Goal: Information Seeking & Learning: Find specific fact

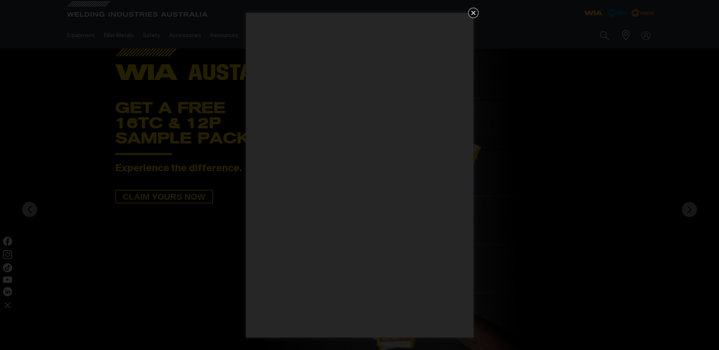
click at [476, 14] on icon "Get 5 WIA Welding Guides Free!" at bounding box center [473, 12] width 9 height 9
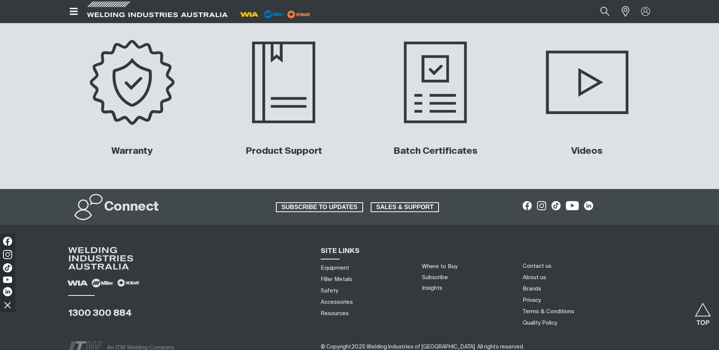
scroll to position [3092, 0]
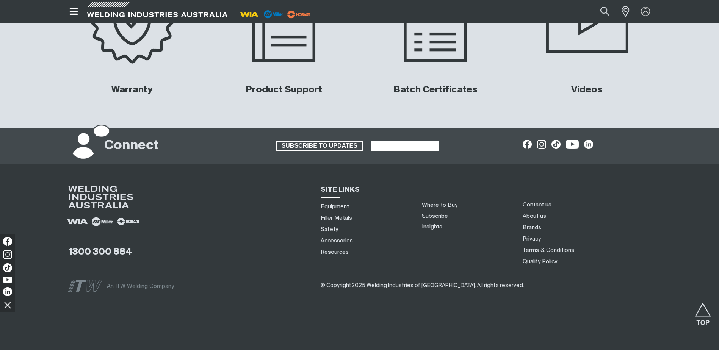
click at [413, 145] on span "SALES & SUPPORT" at bounding box center [405, 146] width 67 height 10
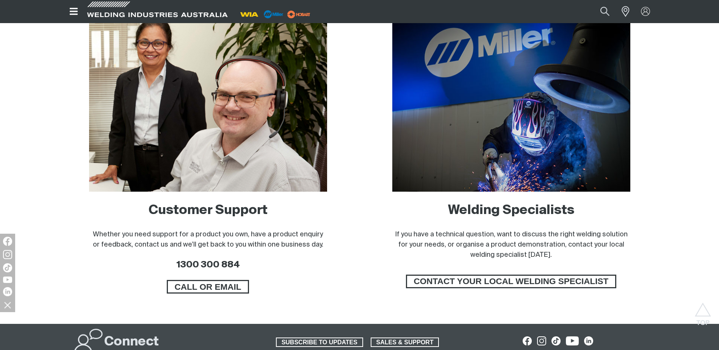
scroll to position [455, 0]
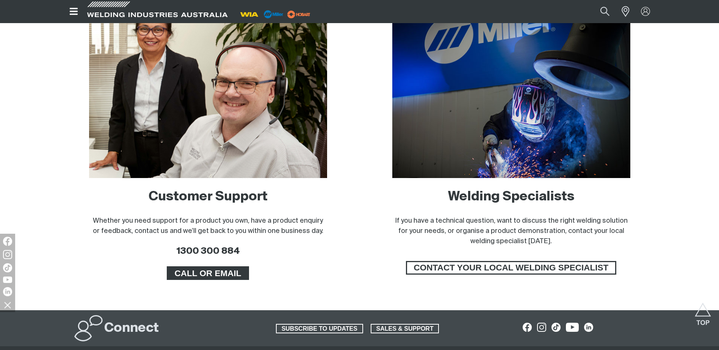
click at [205, 267] on link "CALL OR EMAIL" at bounding box center [208, 274] width 83 height 14
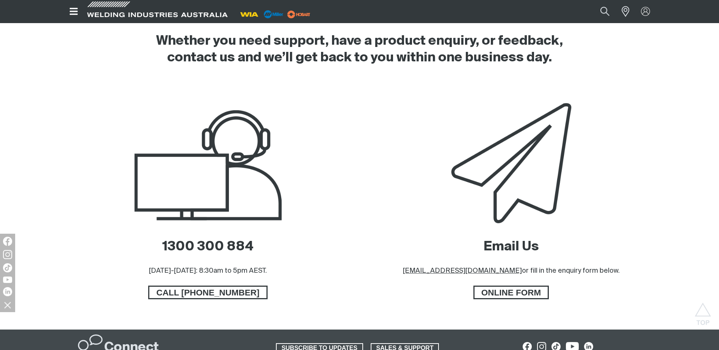
scroll to position [341, 0]
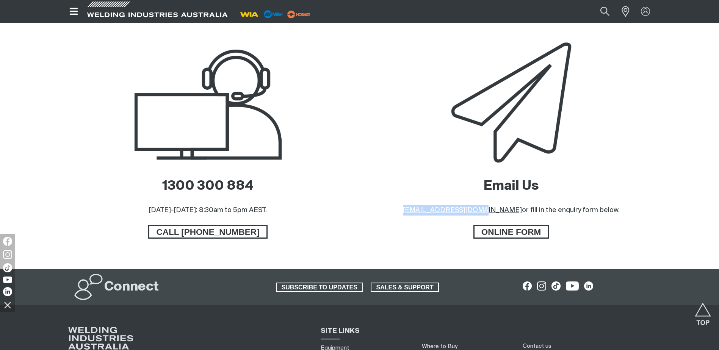
drag, startPoint x: 419, startPoint y: 209, endPoint x: 497, endPoint y: 210, distance: 78.9
click at [497, 210] on div "Email Us sales@welding.com.au or fill in the enquiry form below. ONLINE FORM" at bounding box center [511, 154] width 291 height 230
drag, startPoint x: 497, startPoint y: 210, endPoint x: 481, endPoint y: 212, distance: 16.7
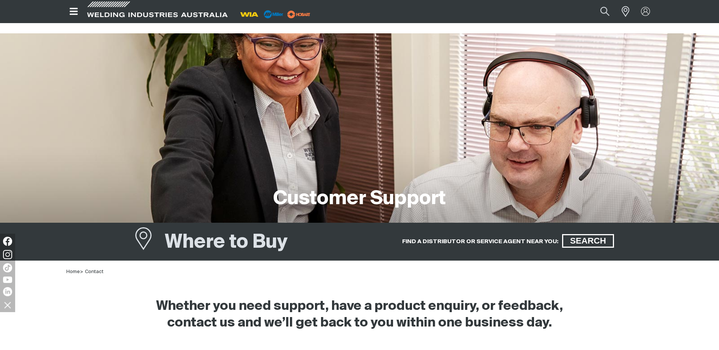
scroll to position [0, 0]
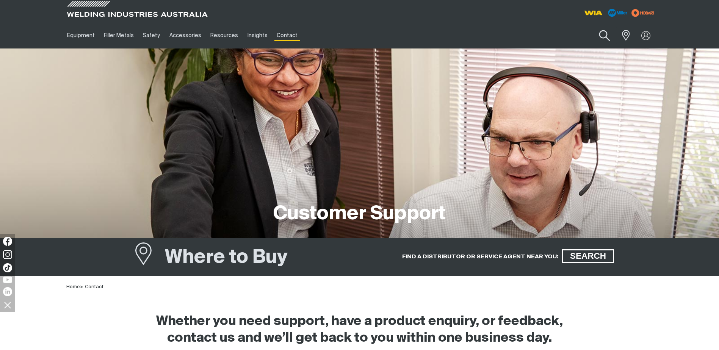
click at [598, 39] on button "Search products" at bounding box center [604, 36] width 31 height 22
click at [551, 38] on input "Search" at bounding box center [558, 35] width 117 height 17
click at [592, 27] on button "Search products" at bounding box center [605, 36] width 26 height 18
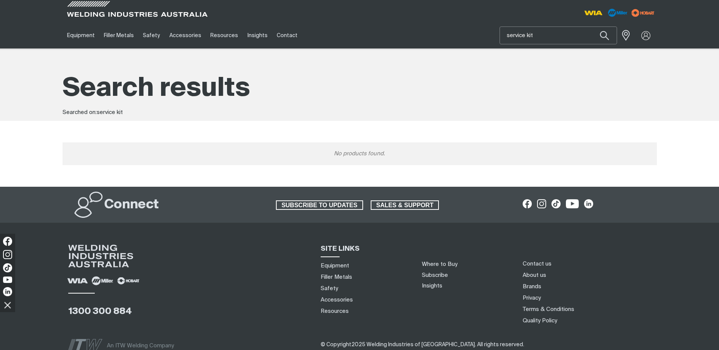
drag, startPoint x: 551, startPoint y: 38, endPoint x: 494, endPoint y: 32, distance: 57.1
click at [494, 32] on div "Equipment Stick Welders TIG Welders MIG Welders Multi-Process Welders Engine Dr…" at bounding box center [360, 35] width 594 height 26
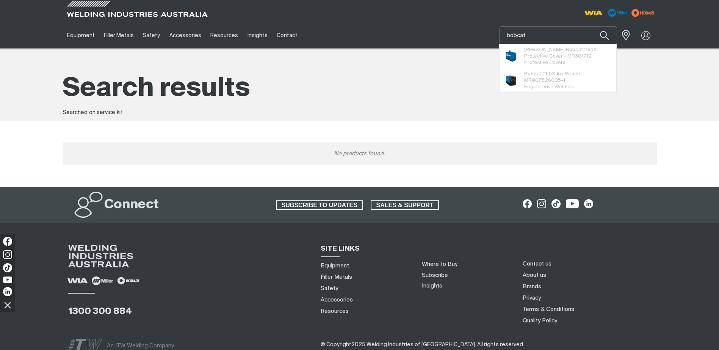
type input "bobcat"
click at [592, 27] on button "Search products" at bounding box center [605, 36] width 26 height 18
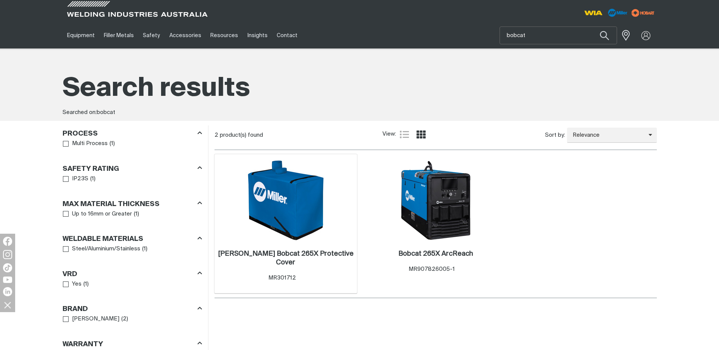
click at [318, 209] on img at bounding box center [285, 200] width 81 height 81
click at [455, 187] on img at bounding box center [435, 200] width 81 height 81
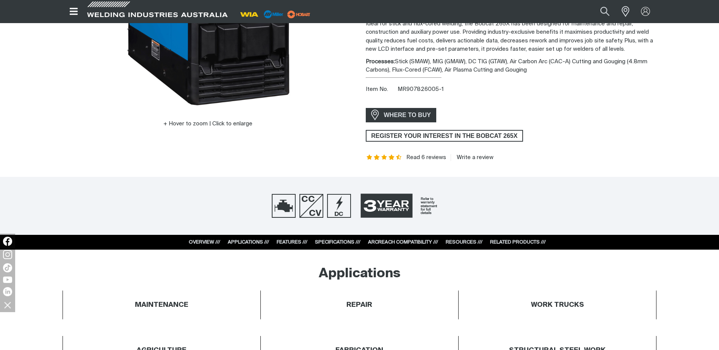
scroll to position [190, 0]
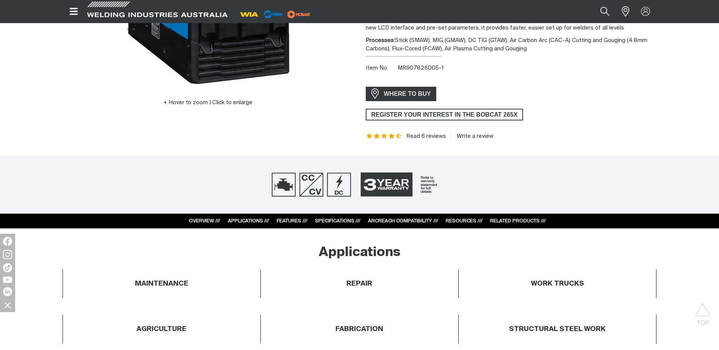
click at [530, 219] on link "RELATED PRODUCTS ///" at bounding box center [518, 221] width 56 height 5
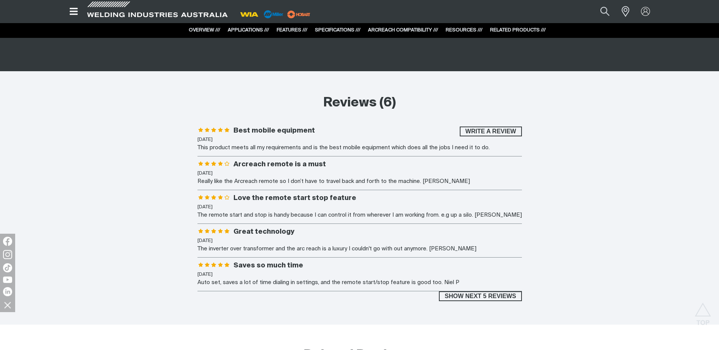
scroll to position [4682, 0]
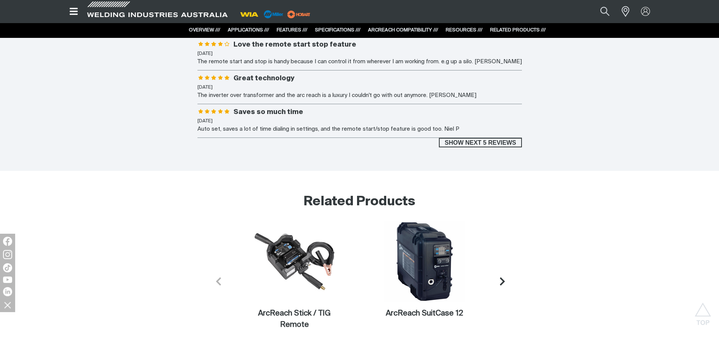
click at [505, 277] on icon "Next slide" at bounding box center [502, 281] width 9 height 9
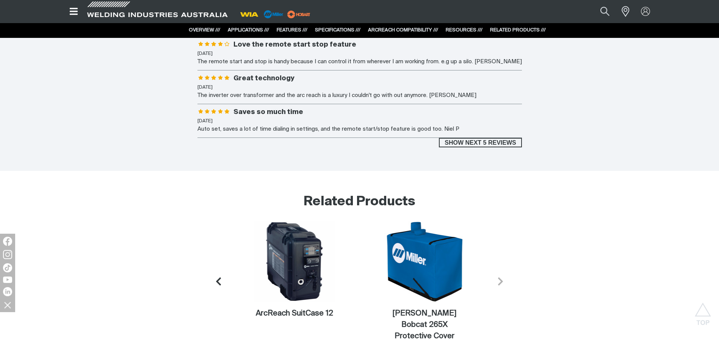
click at [505, 277] on icon "Next slide" at bounding box center [500, 281] width 9 height 9
click at [214, 277] on icon "Previous slide" at bounding box center [216, 281] width 9 height 9
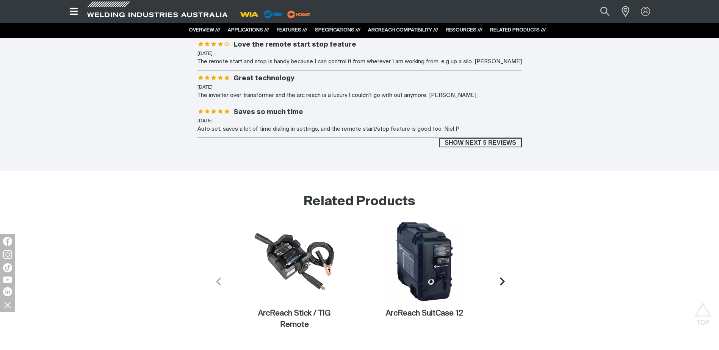
click at [214, 277] on icon "Previous slide" at bounding box center [218, 281] width 9 height 9
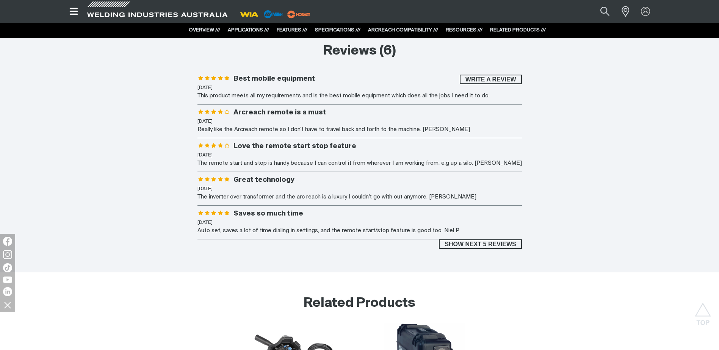
scroll to position [4492, 0]
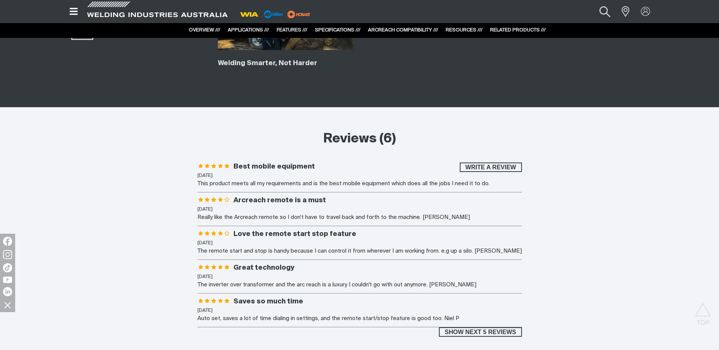
click at [604, 11] on button "Search products" at bounding box center [605, 11] width 31 height 20
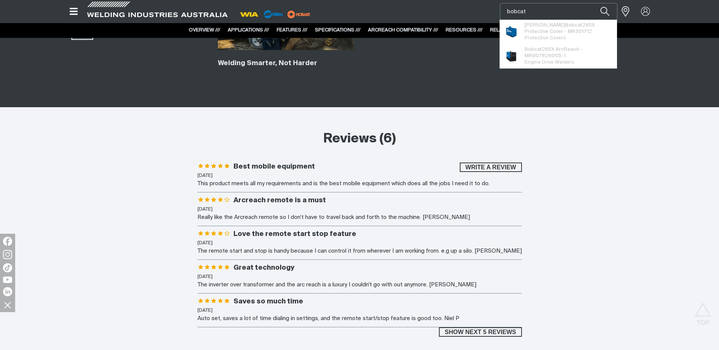
drag, startPoint x: 543, startPoint y: 13, endPoint x: 489, endPoint y: 10, distance: 53.5
click at [489, 10] on div "Search bobcat Miller Bobcat 265X Protective Cover - MR301712 Protective Covers …" at bounding box center [558, 11] width 198 height 23
paste input "230015"
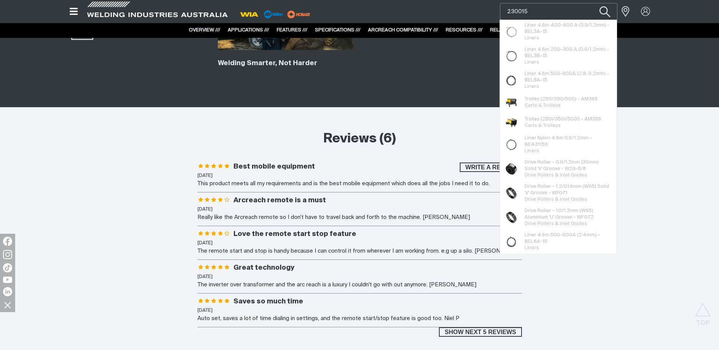
type input "230015"
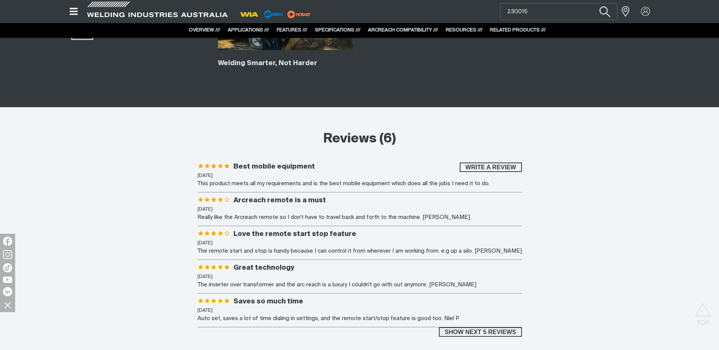
click at [608, 10] on button "Search products" at bounding box center [605, 11] width 31 height 20
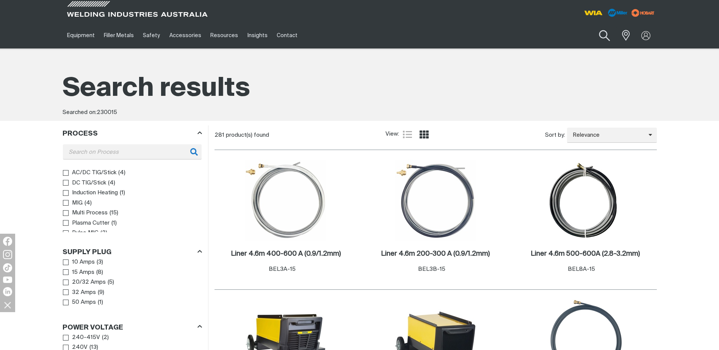
click at [608, 30] on button "Search products" at bounding box center [604, 36] width 31 height 22
drag, startPoint x: 555, startPoint y: 38, endPoint x: 514, endPoint y: 38, distance: 40.9
click at [514, 38] on input "230015" at bounding box center [558, 35] width 117 height 17
type input "2"
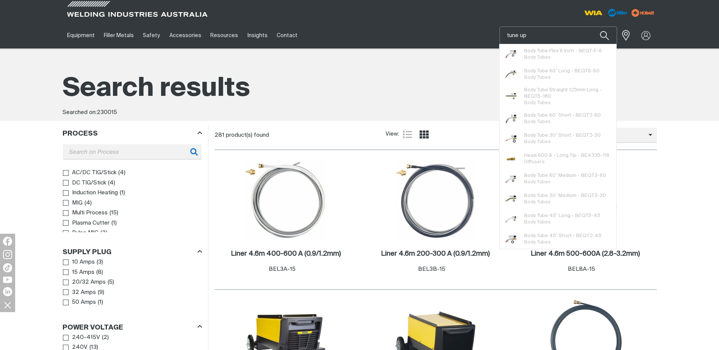
click at [592, 27] on button "Search products" at bounding box center [605, 36] width 26 height 18
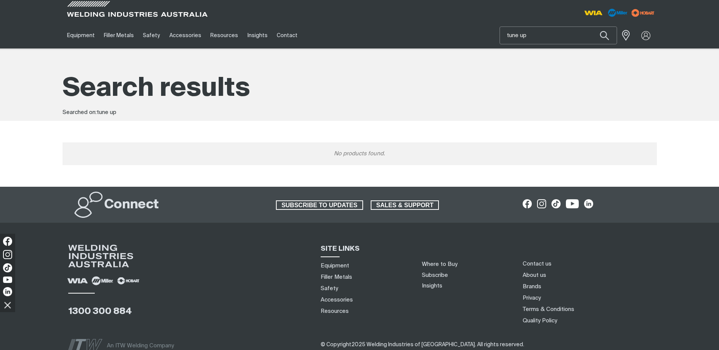
drag, startPoint x: 570, startPoint y: 39, endPoint x: 419, endPoint y: 37, distance: 150.9
click at [419, 37] on div "Equipment Stick Welders TIG Welders MIG Welders Multi-Process Welders Engine Dr…" at bounding box center [360, 35] width 594 height 26
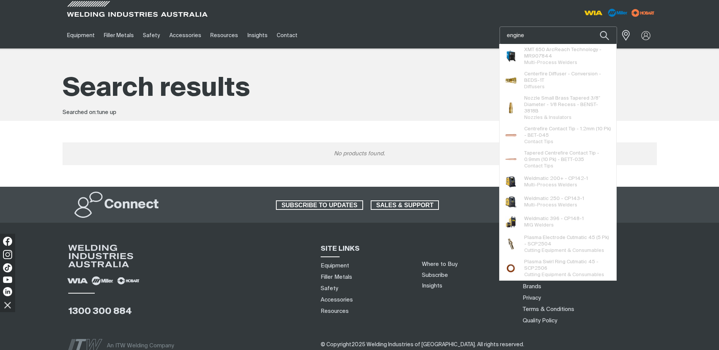
type input "engine"
click at [592, 27] on button "Search products" at bounding box center [605, 36] width 26 height 18
